Goal: Transaction & Acquisition: Purchase product/service

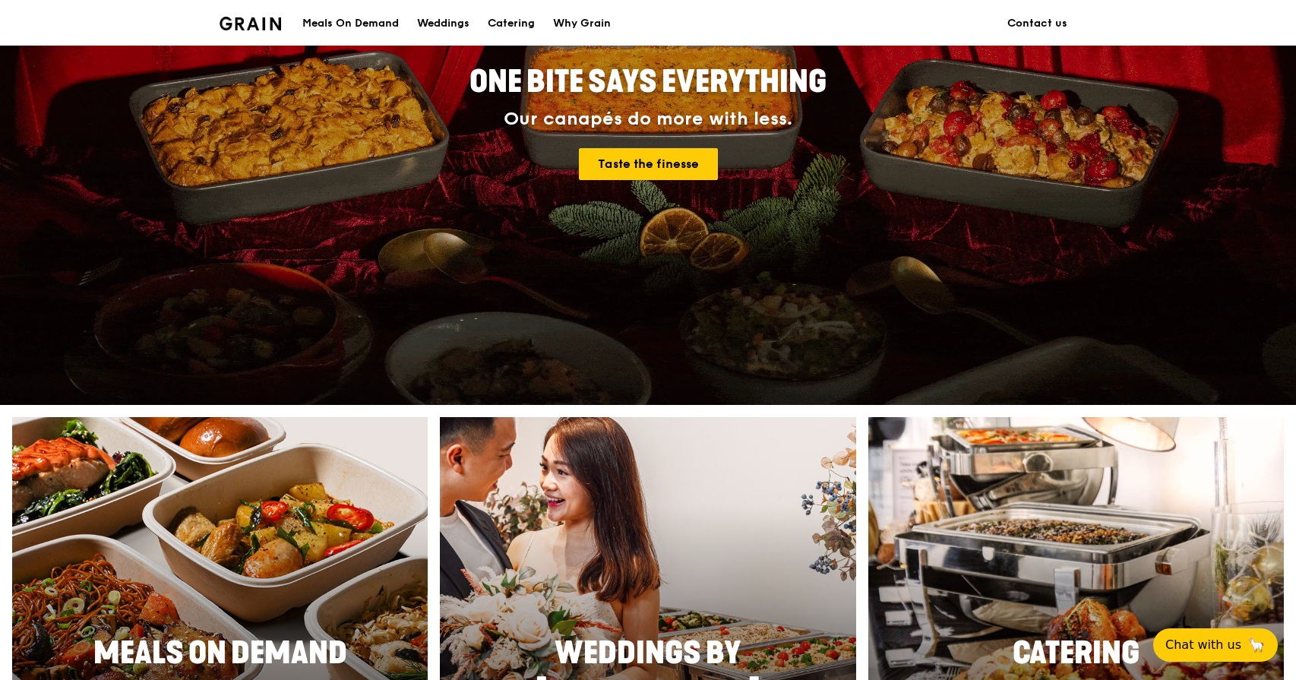
scroll to position [448, 0]
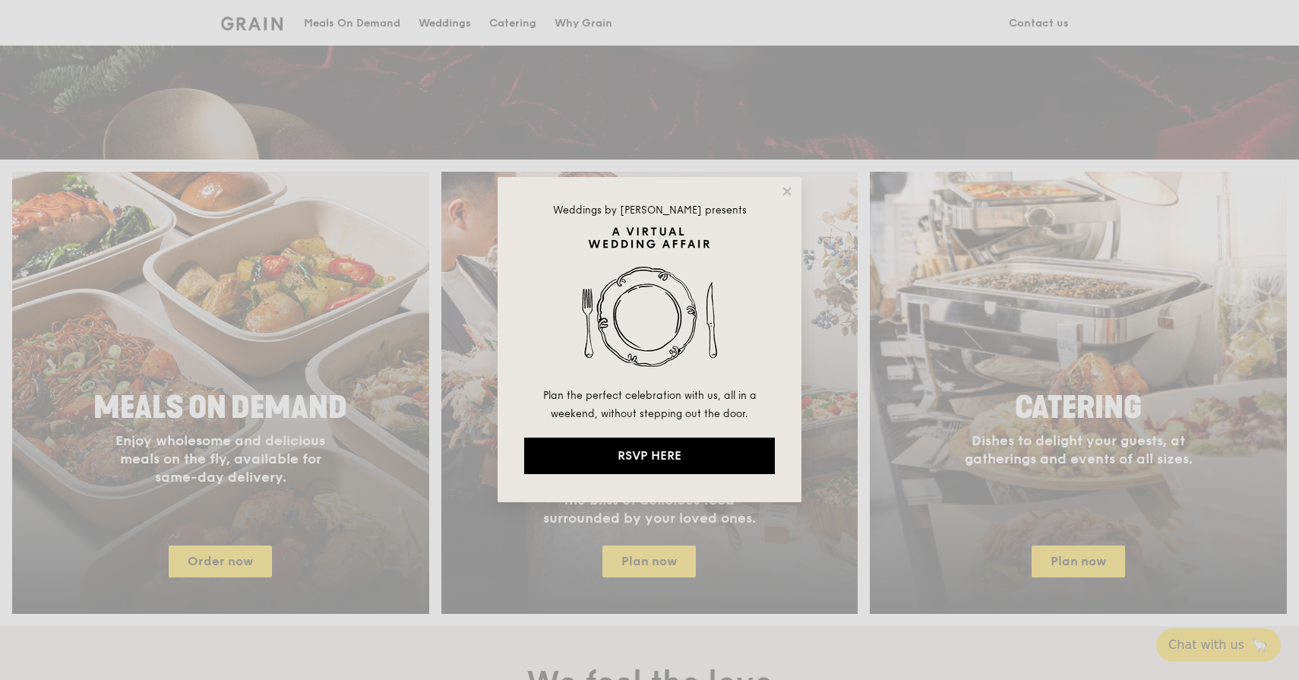
click at [810, 255] on div "Weddings by [PERSON_NAME] presents Plan the perfect celebration with us, all in…" at bounding box center [649, 340] width 1299 height 680
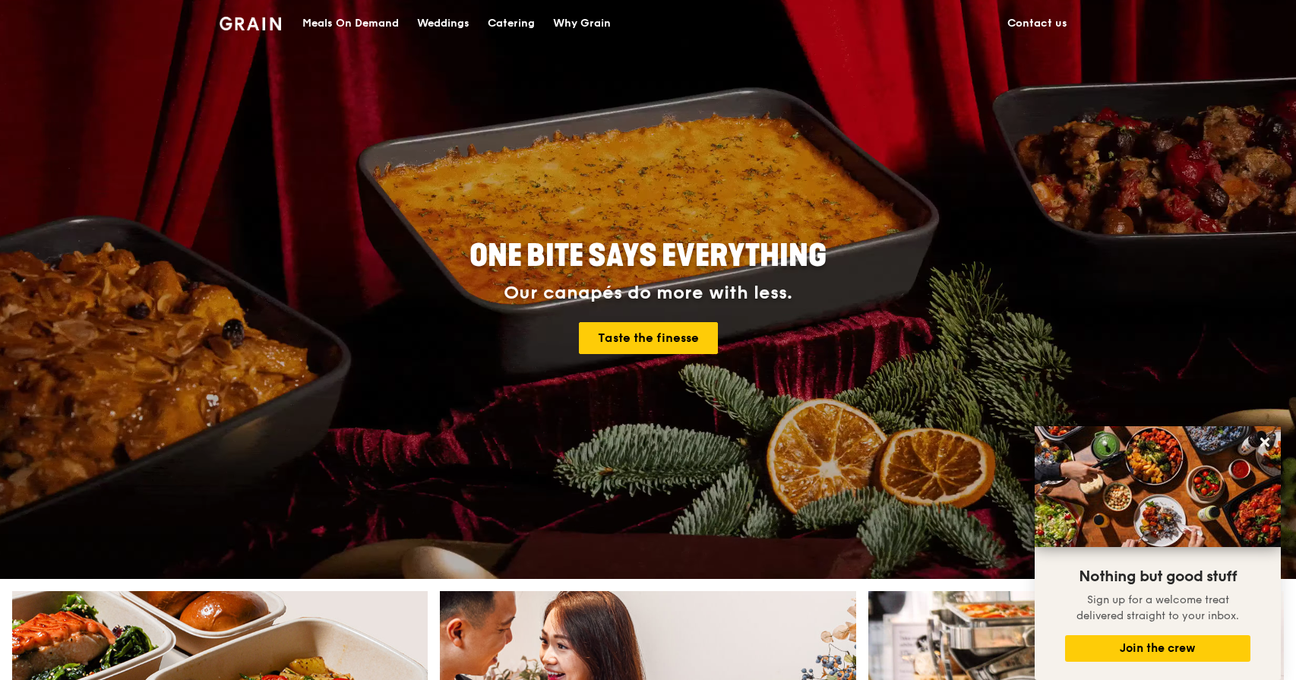
scroll to position [0, 0]
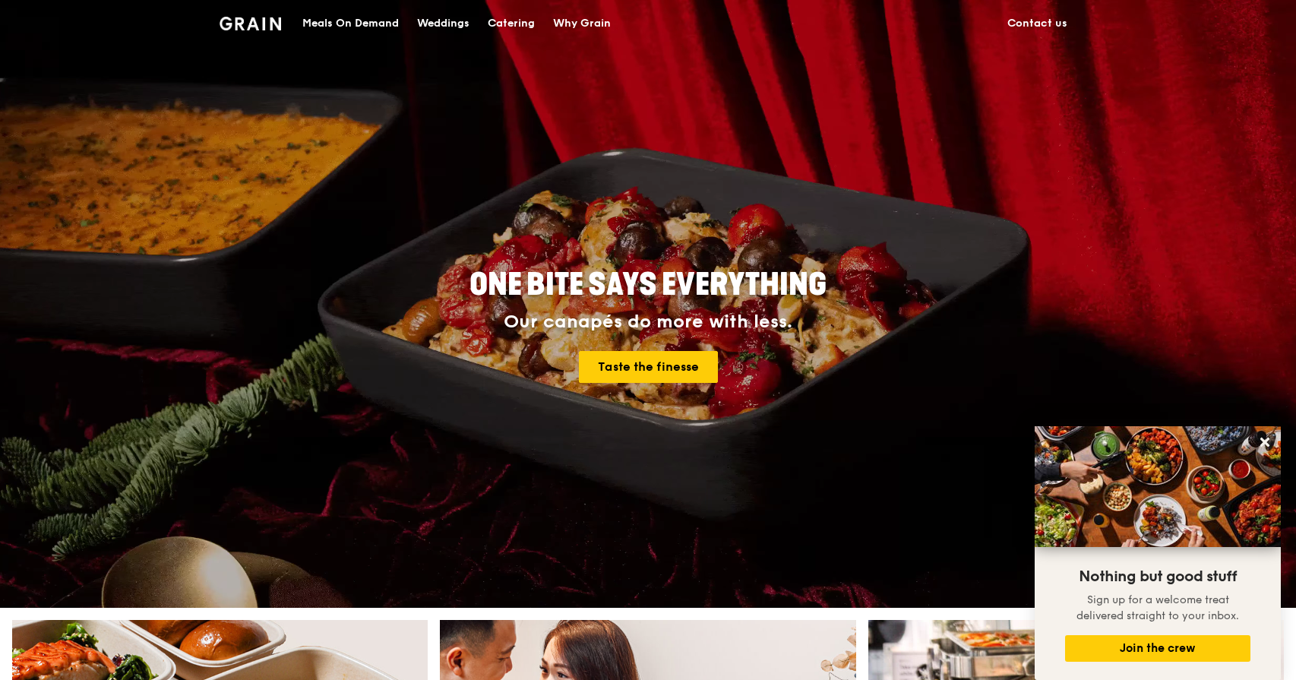
click at [517, 22] on div "Catering" at bounding box center [511, 24] width 47 height 46
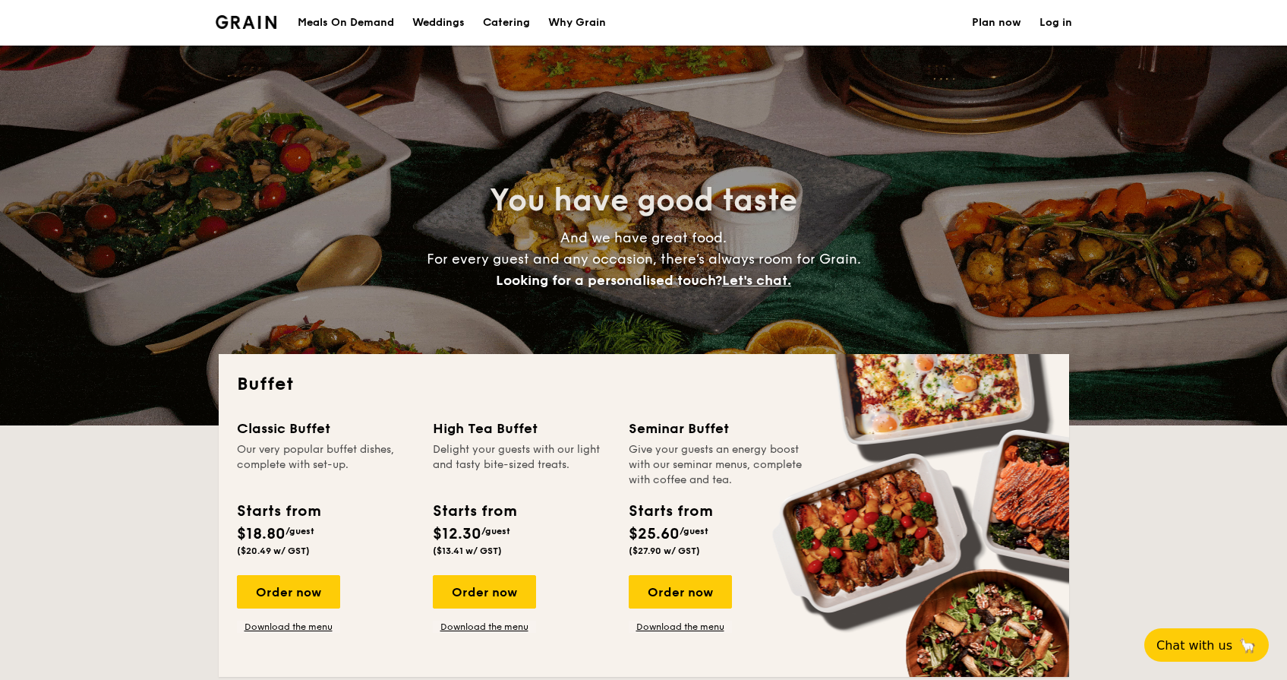
select select
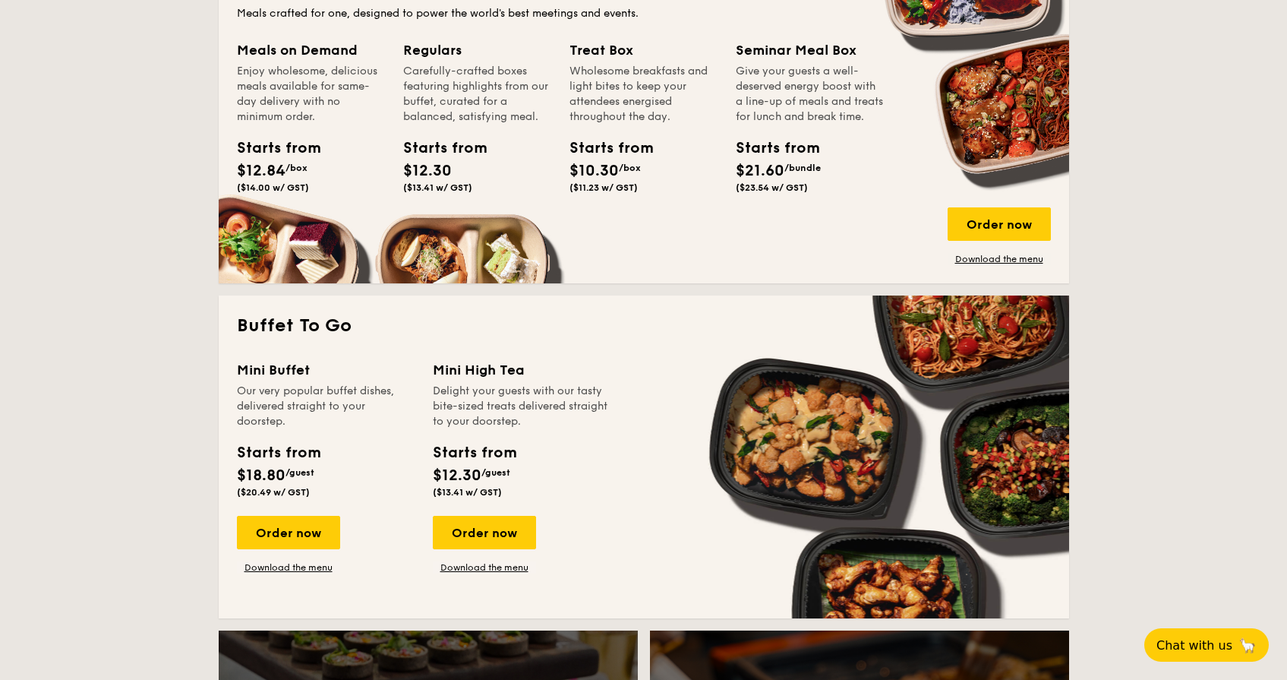
scroll to position [909, 0]
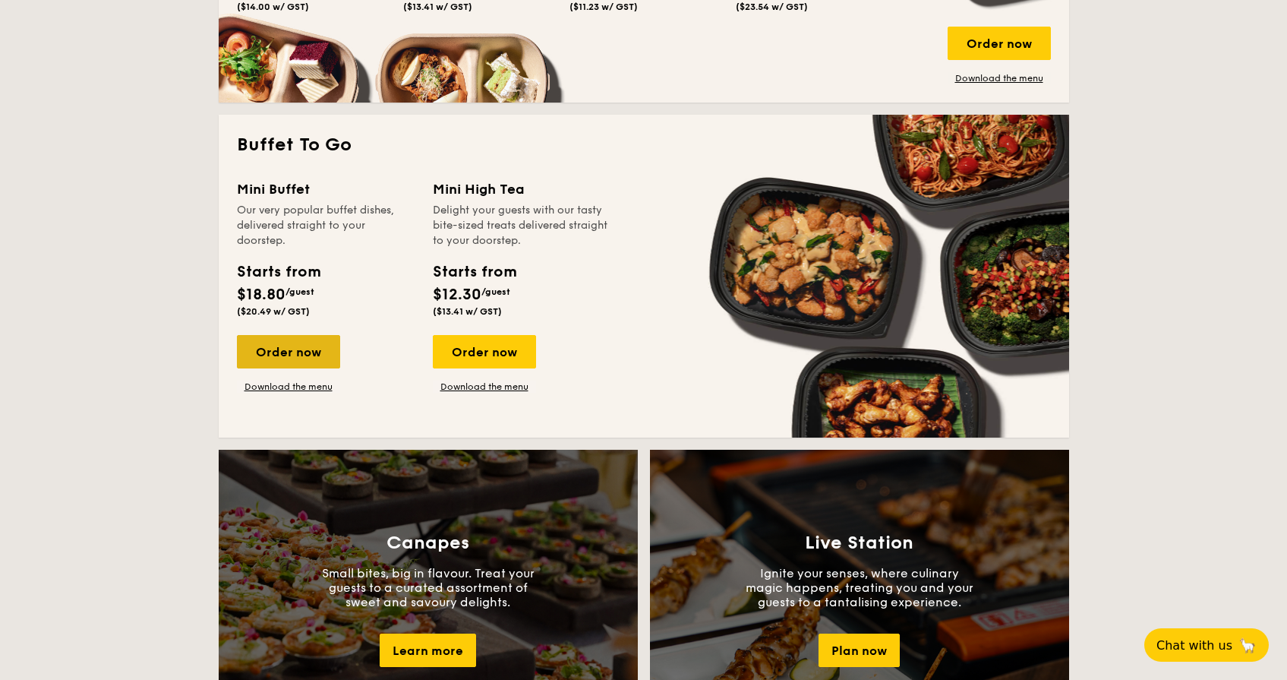
click at [302, 344] on div "Order now" at bounding box center [288, 351] width 103 height 33
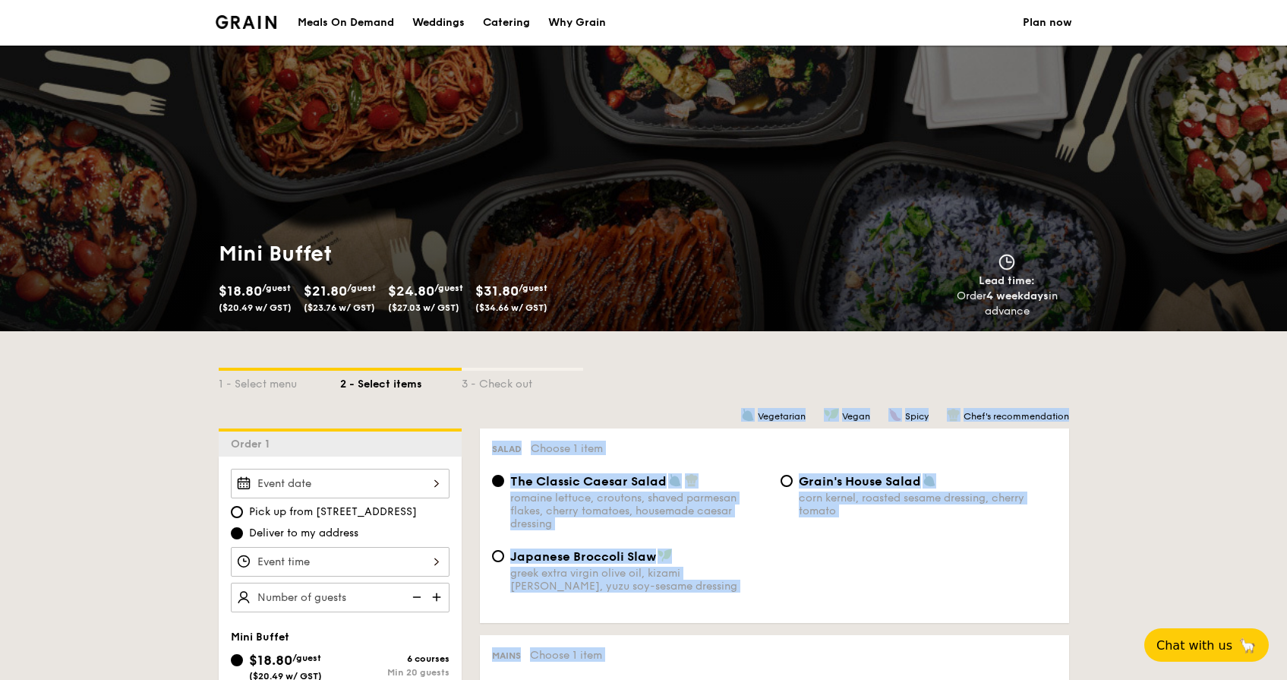
drag, startPoint x: 757, startPoint y: 507, endPoint x: 493, endPoint y: 421, distance: 277.2
copy div "Vegetarian Vegan Spicy Chef's recommendation Salad Choose 1 item The Classic Ca…"
